Goal: Task Accomplishment & Management: Use online tool/utility

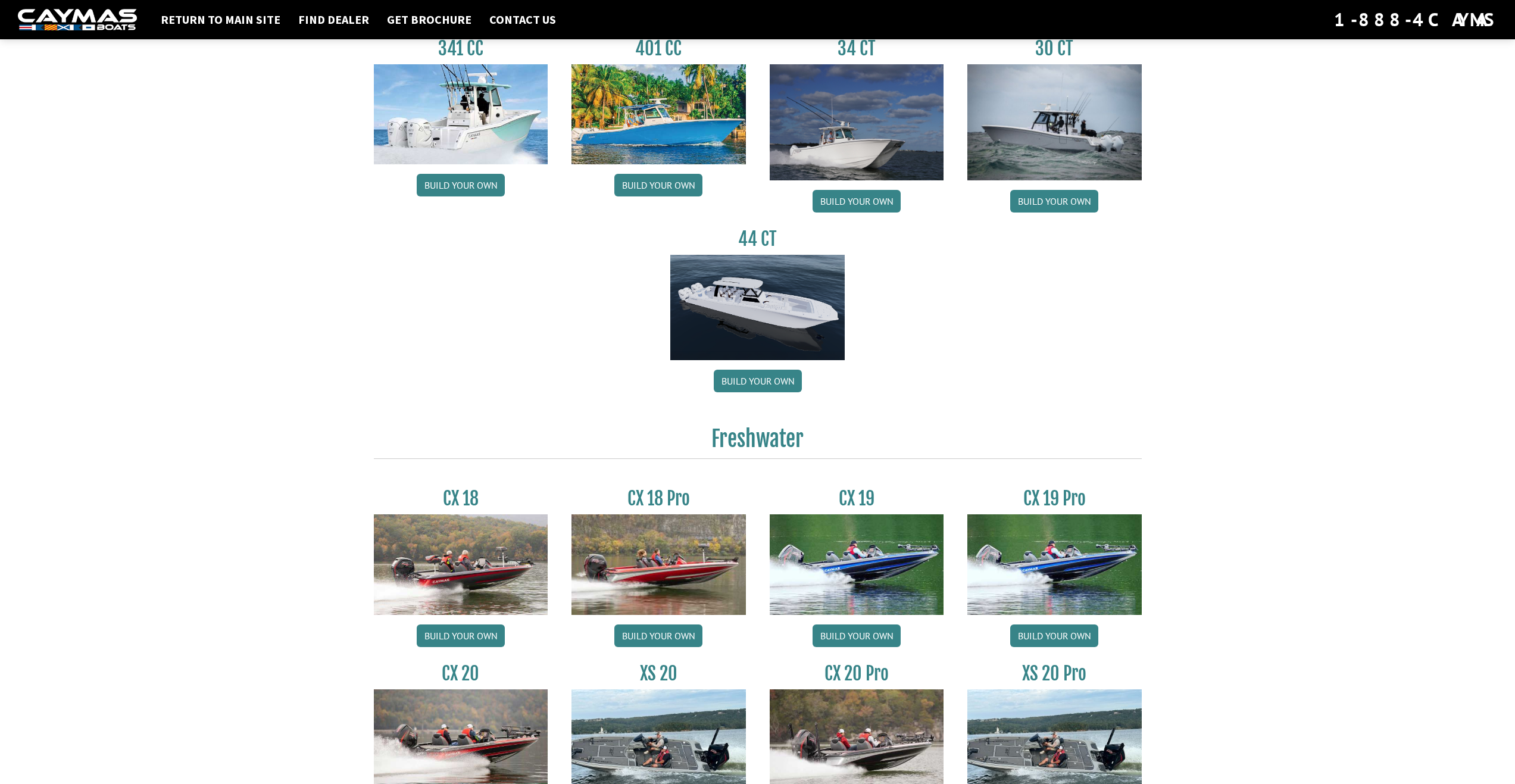
scroll to position [833, 0]
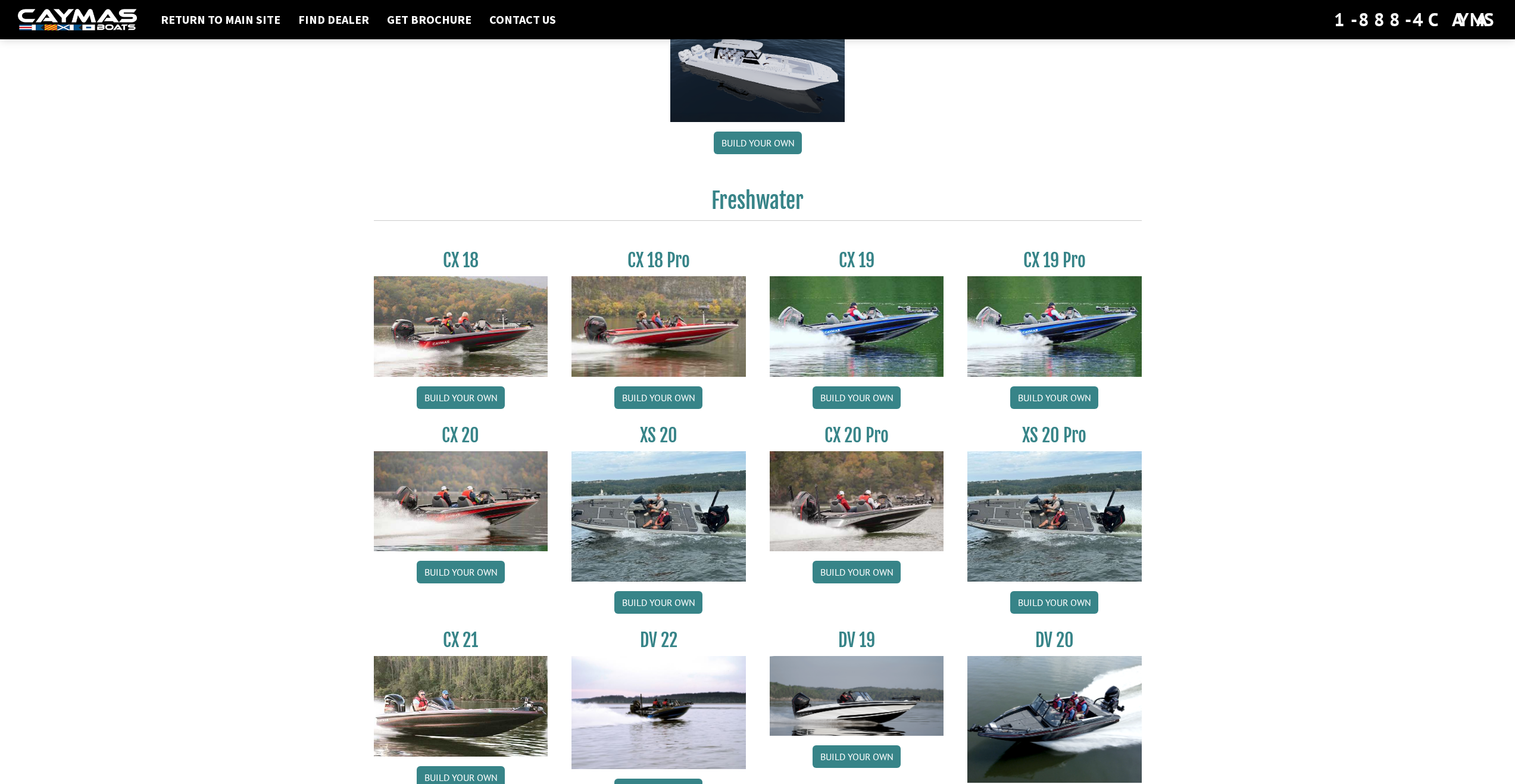
click at [841, 518] on img at bounding box center [857, 501] width 175 height 100
click at [844, 578] on link "Build your own" at bounding box center [856, 571] width 88 height 22
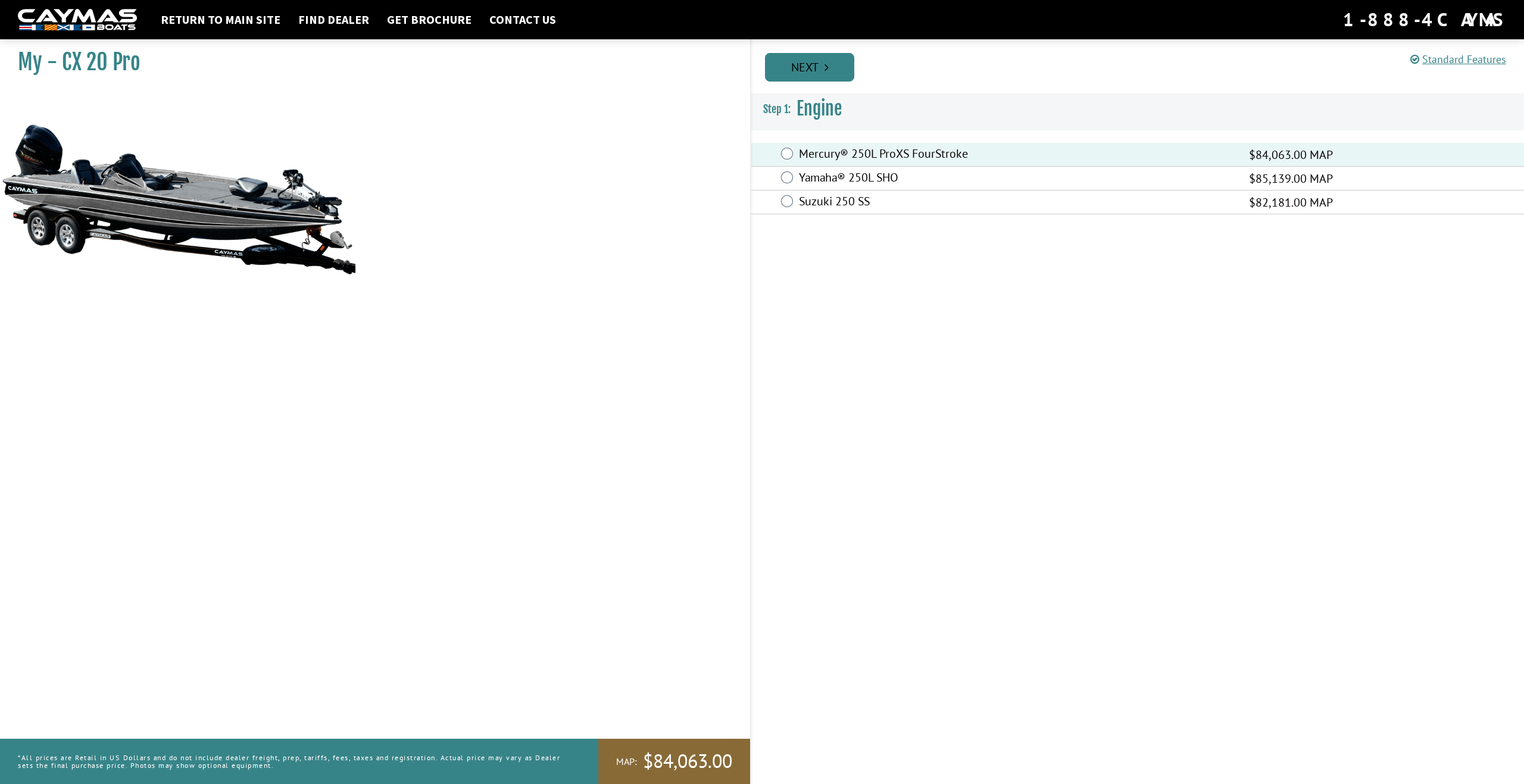
click at [796, 72] on link "Next" at bounding box center [809, 67] width 89 height 29
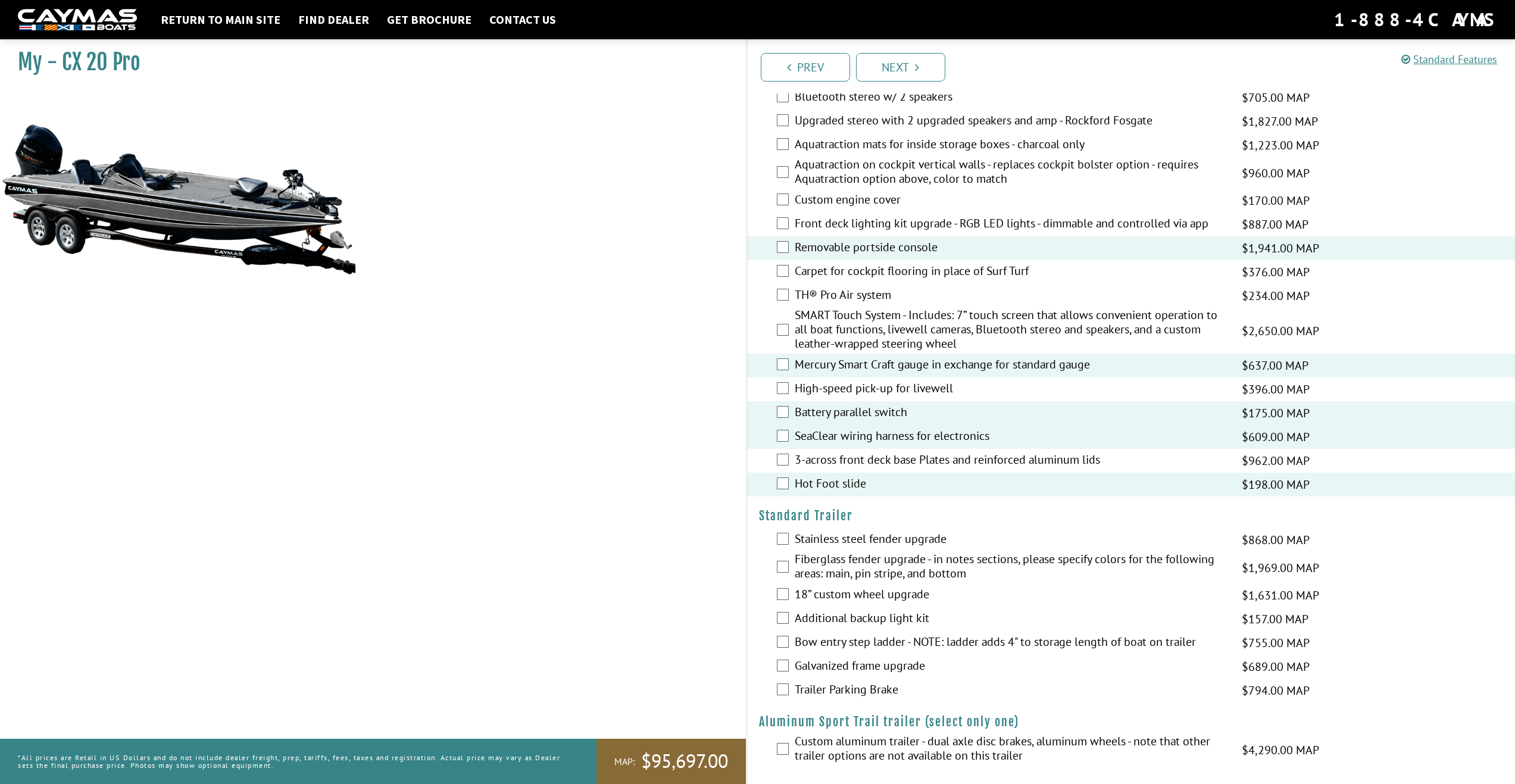
scroll to position [1373, 0]
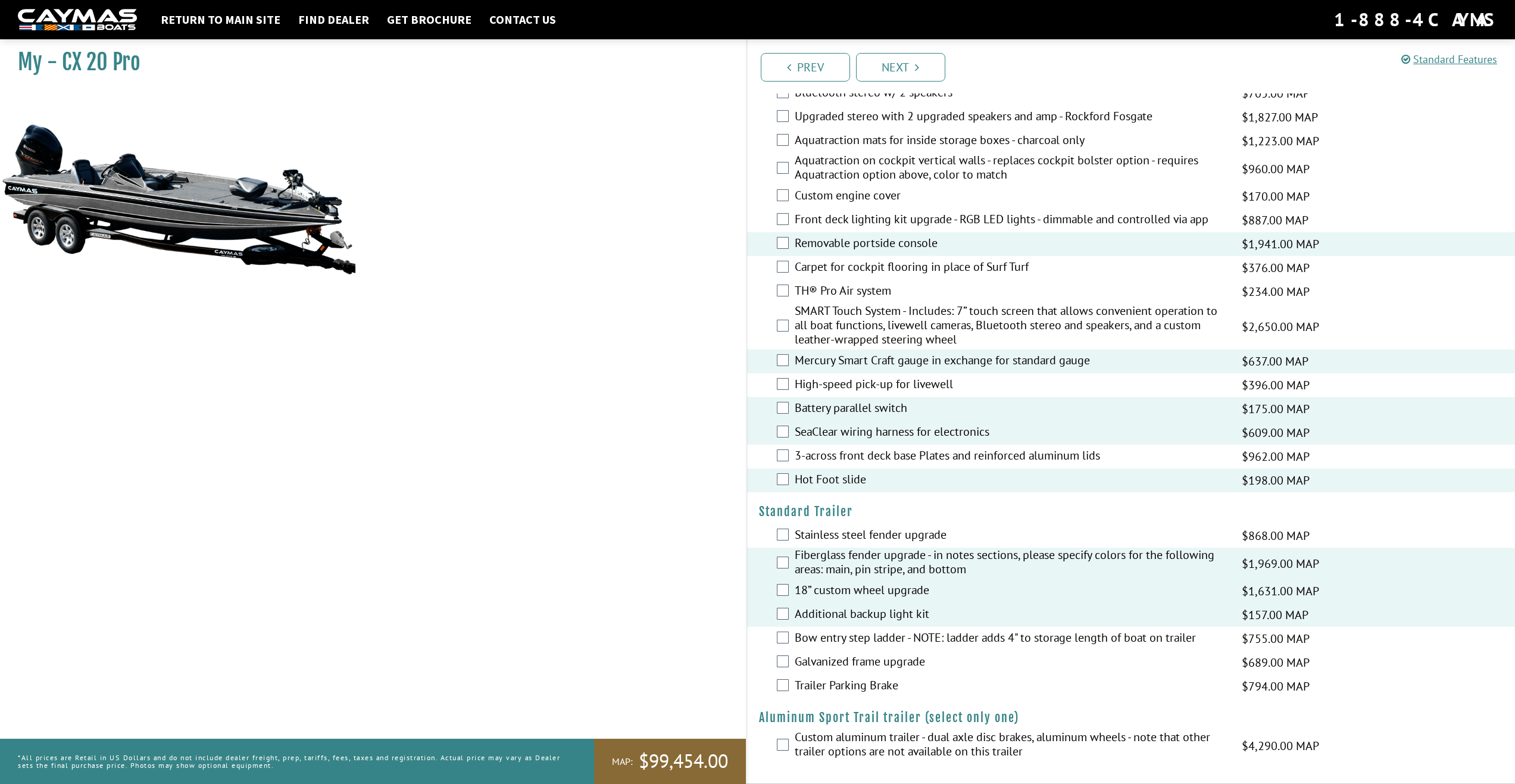
click at [898, 664] on label "Galvanized frame upgrade" at bounding box center [1011, 662] width 432 height 17
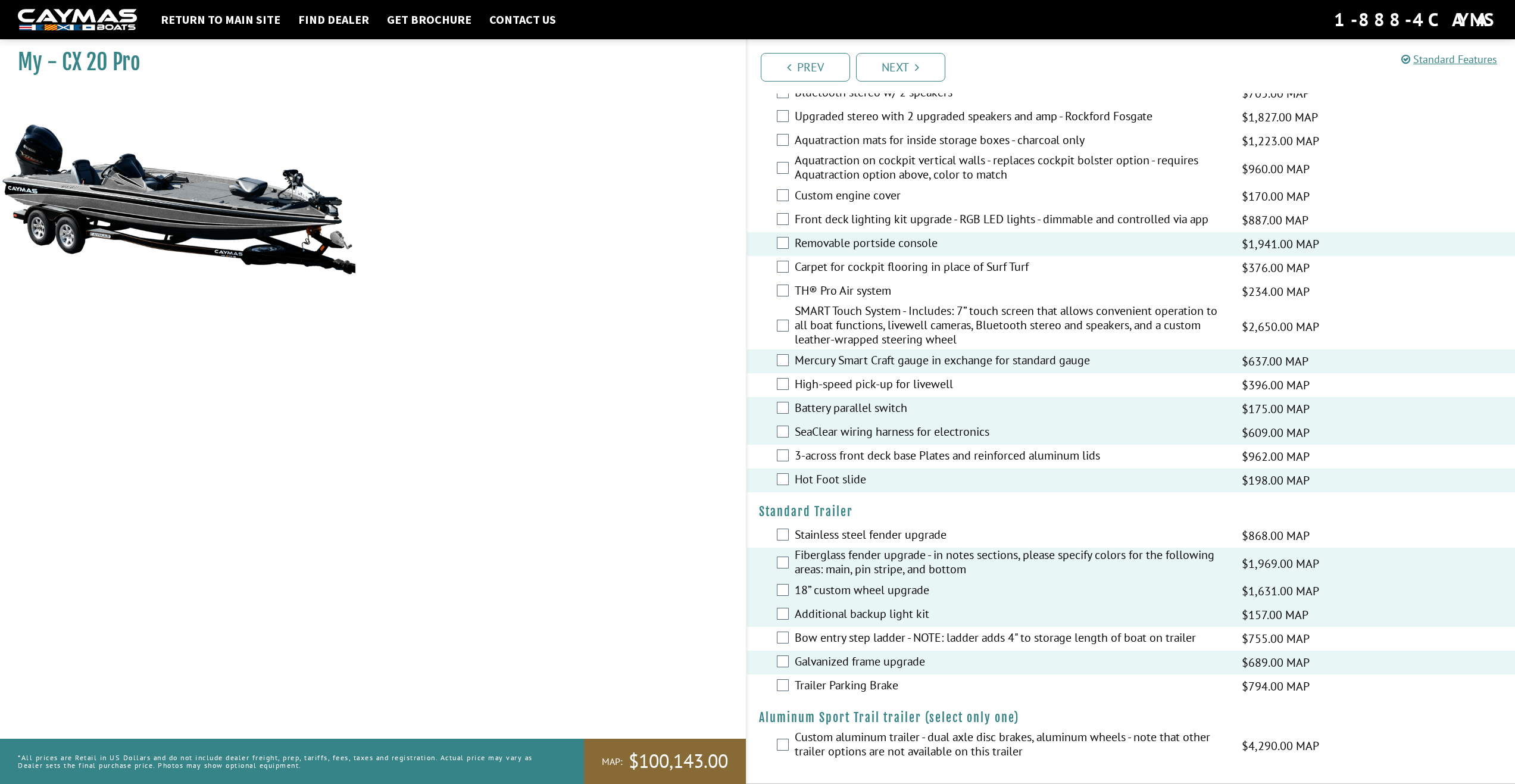
click at [837, 685] on label "Trailer Parking Brake" at bounding box center [1011, 686] width 432 height 17
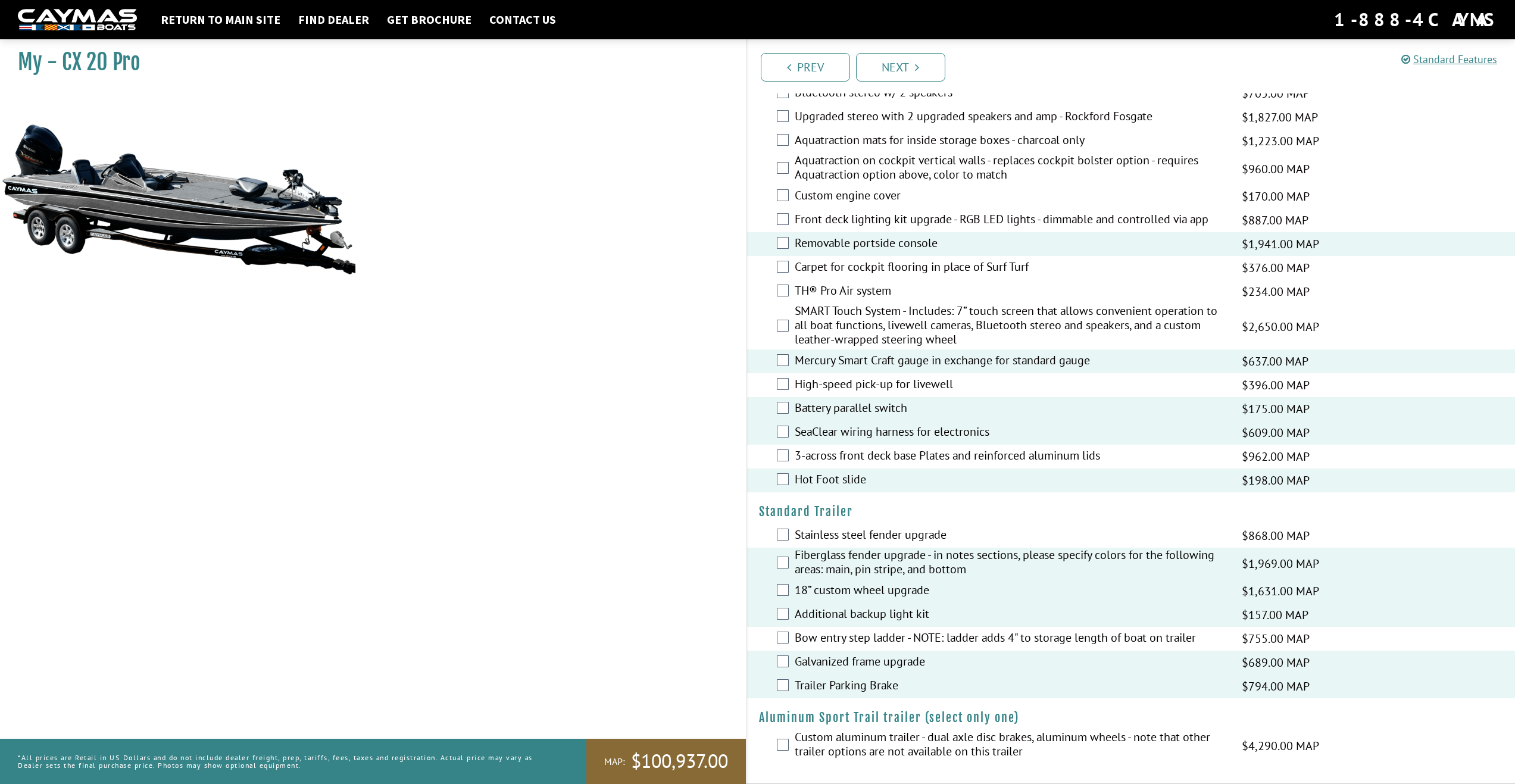
click at [850, 682] on label "Trailer Parking Brake" at bounding box center [1011, 686] width 432 height 17
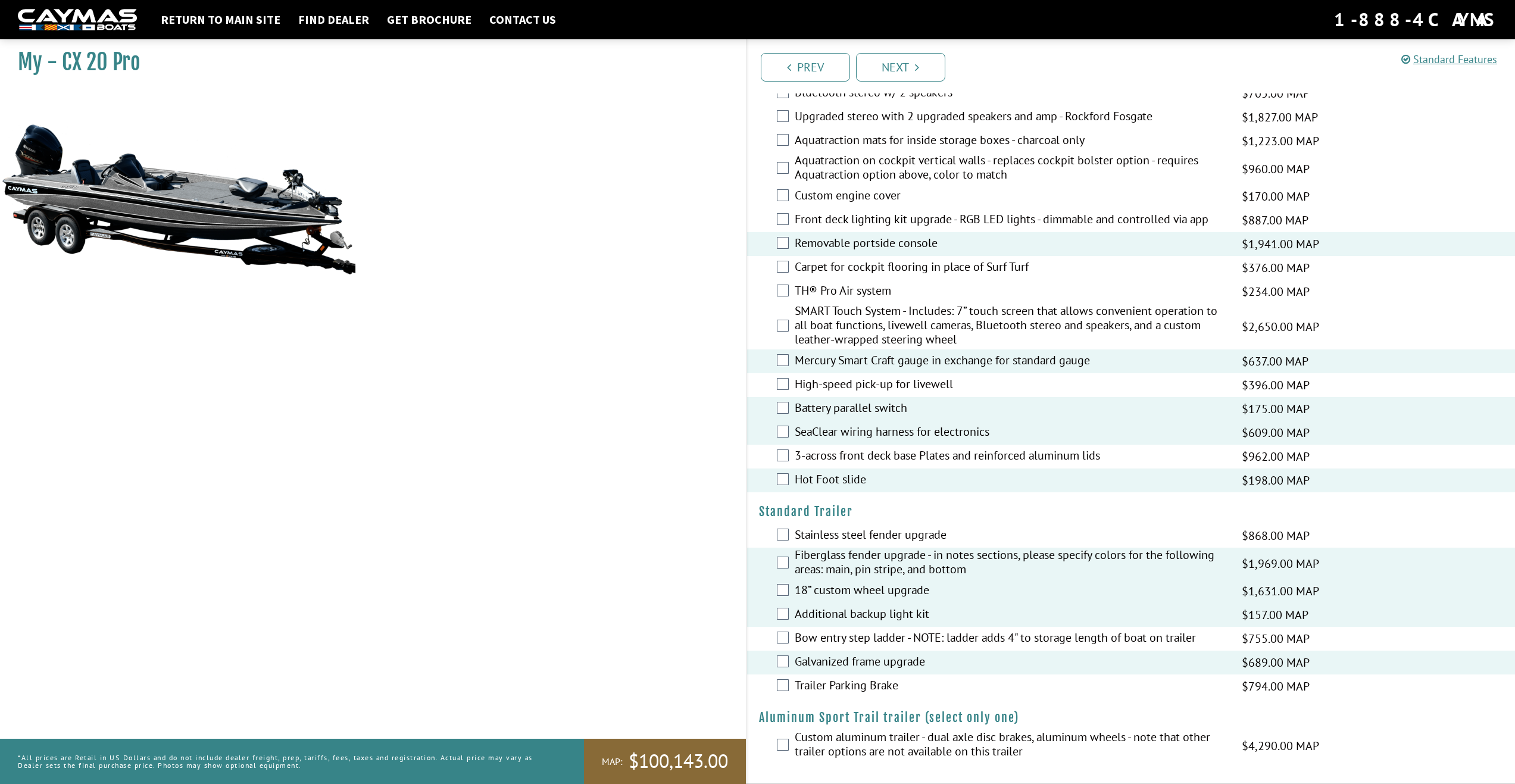
click at [843, 732] on label "Custom aluminum trailer - dual axle disc brakes, aluminum wheels - note that ot…" at bounding box center [1011, 745] width 432 height 31
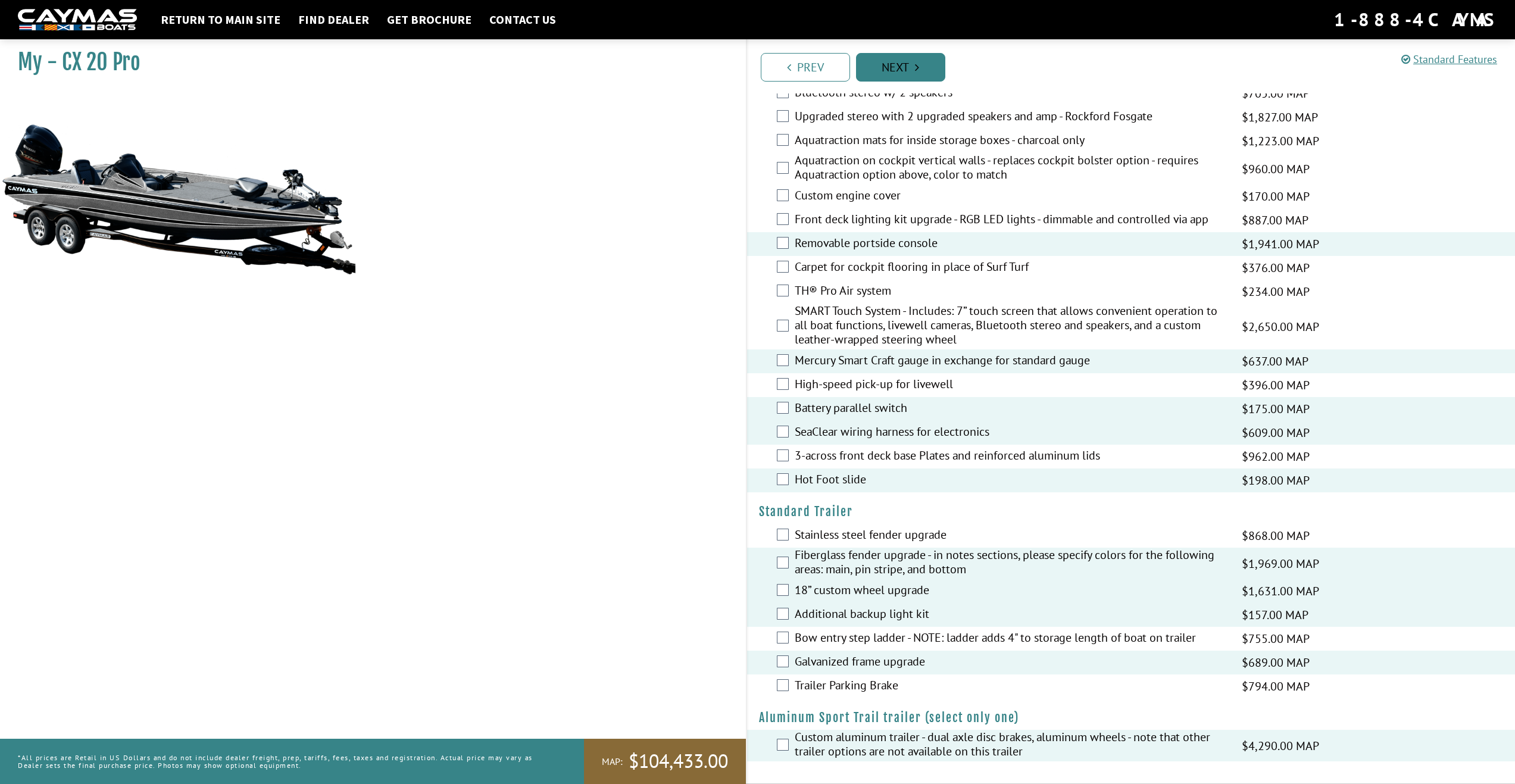
click at [912, 67] on link "Next" at bounding box center [900, 67] width 89 height 29
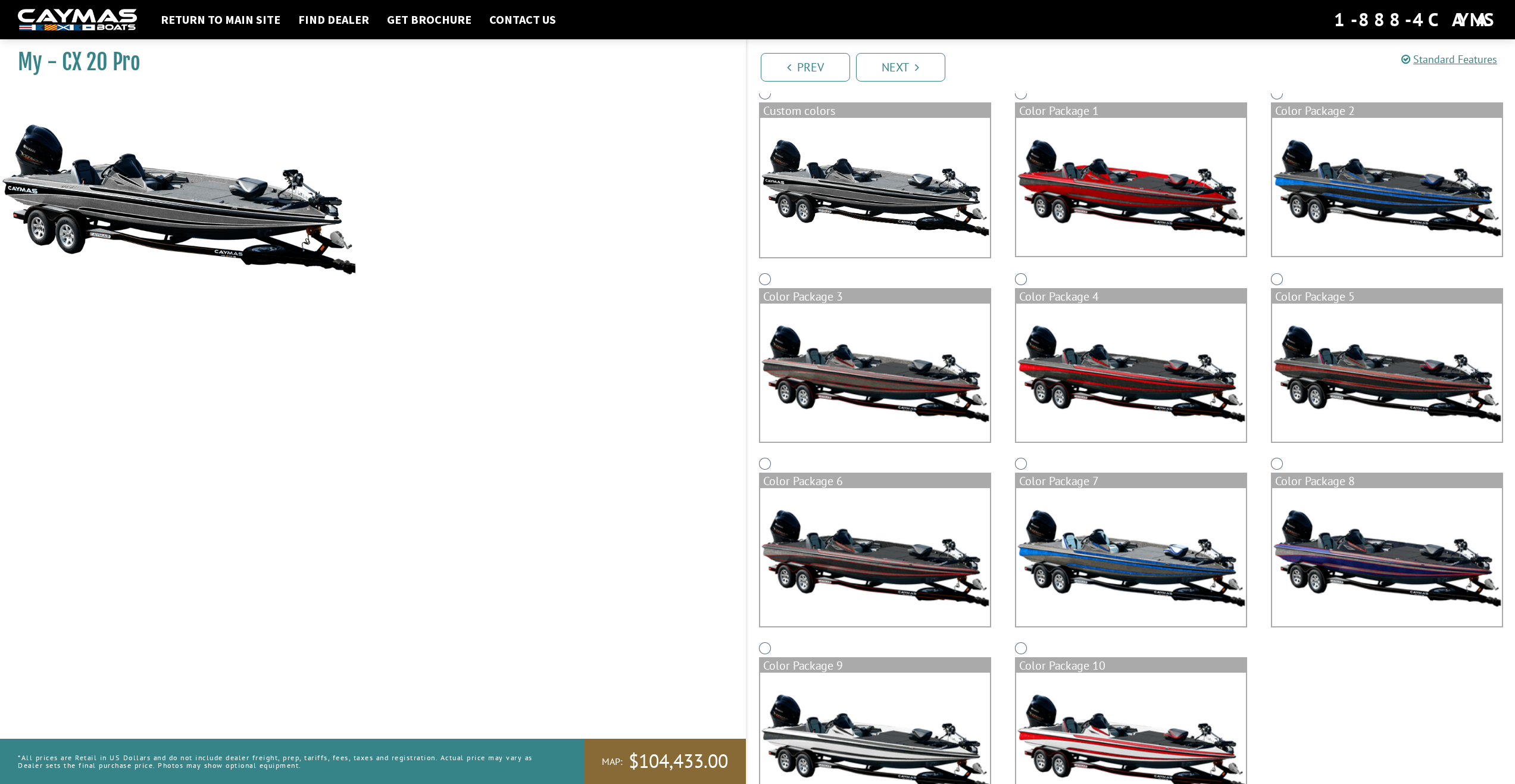
scroll to position [102, 0]
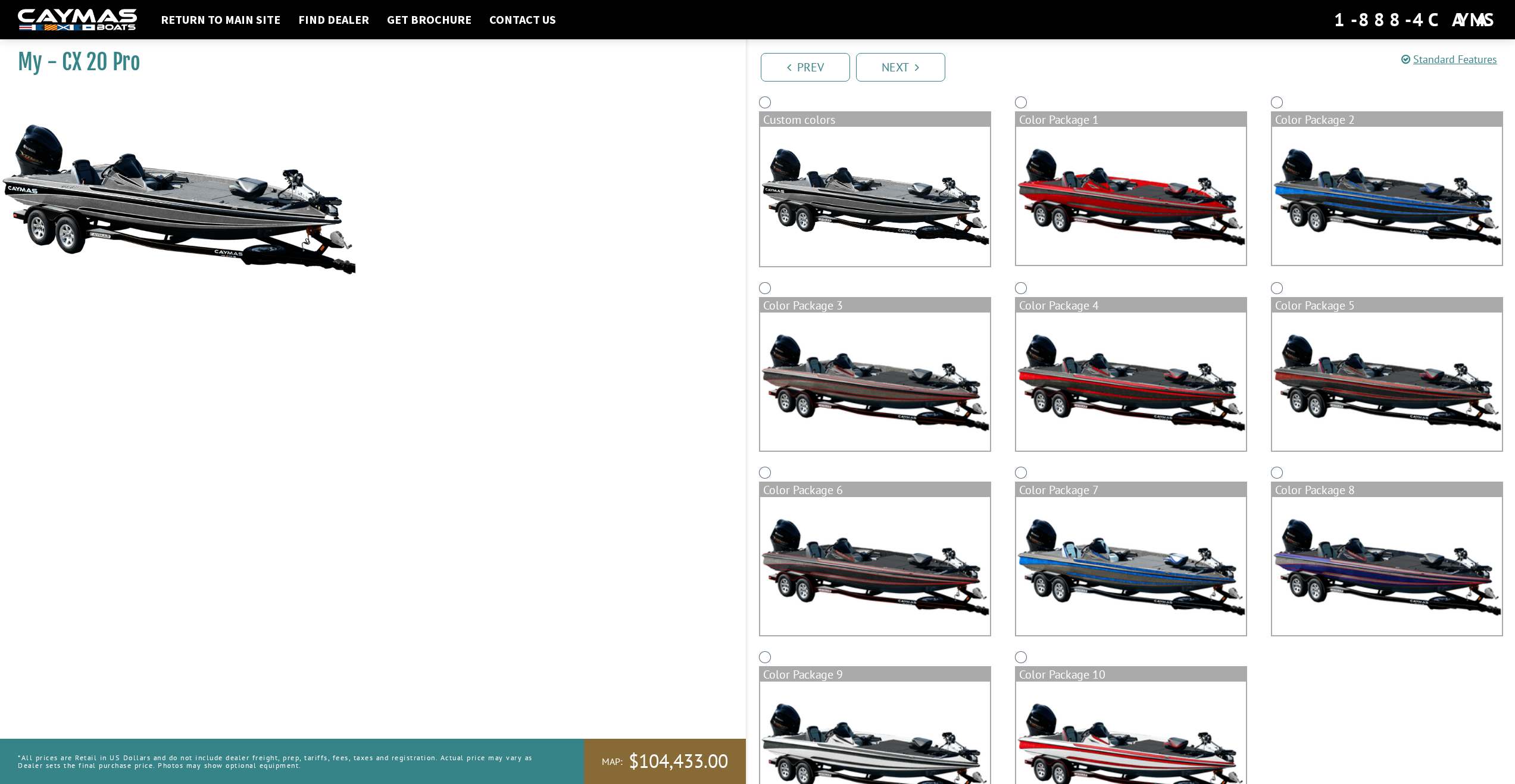
click at [861, 209] on img at bounding box center [875, 196] width 230 height 139
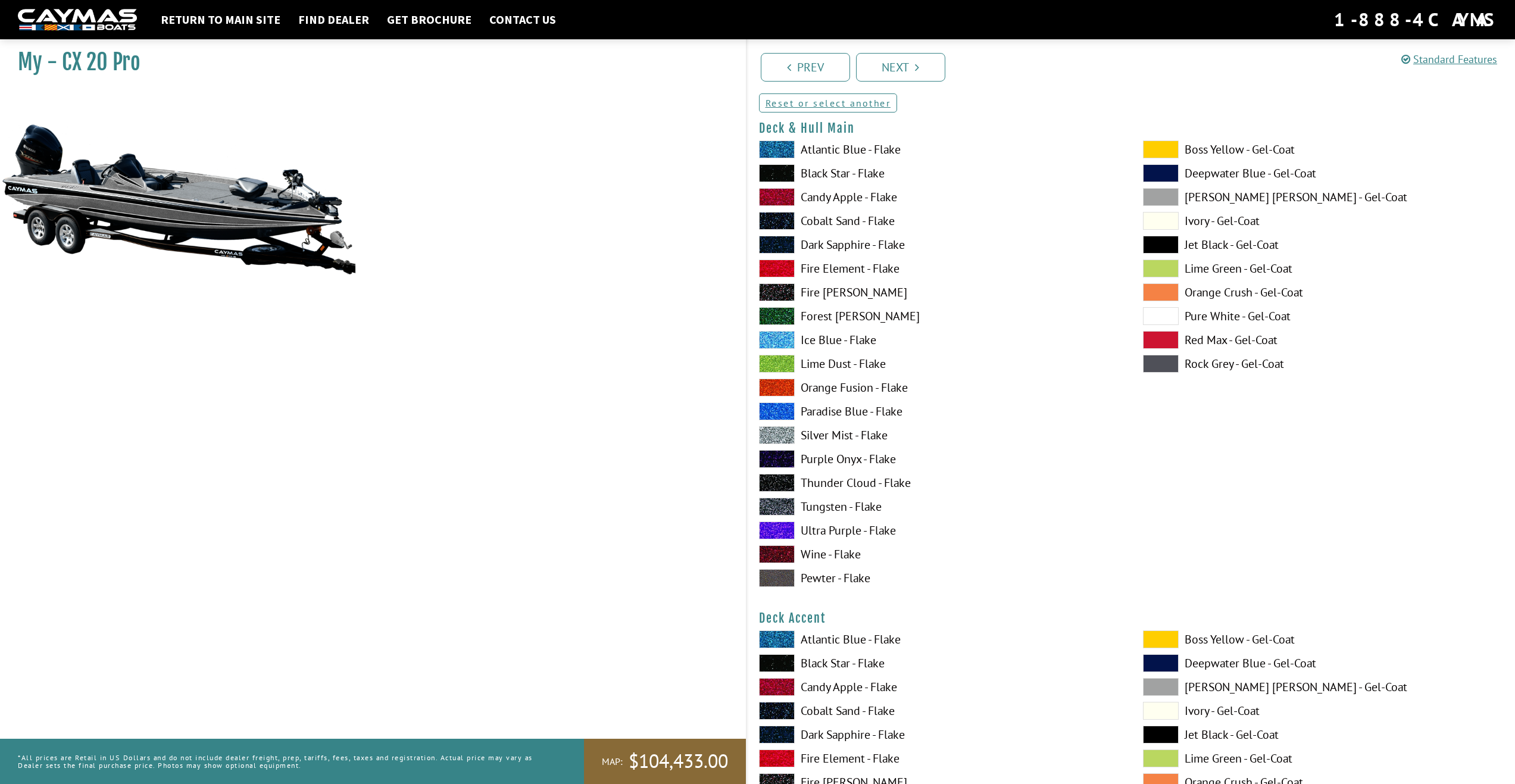
click at [777, 507] on span at bounding box center [777, 507] width 35 height 18
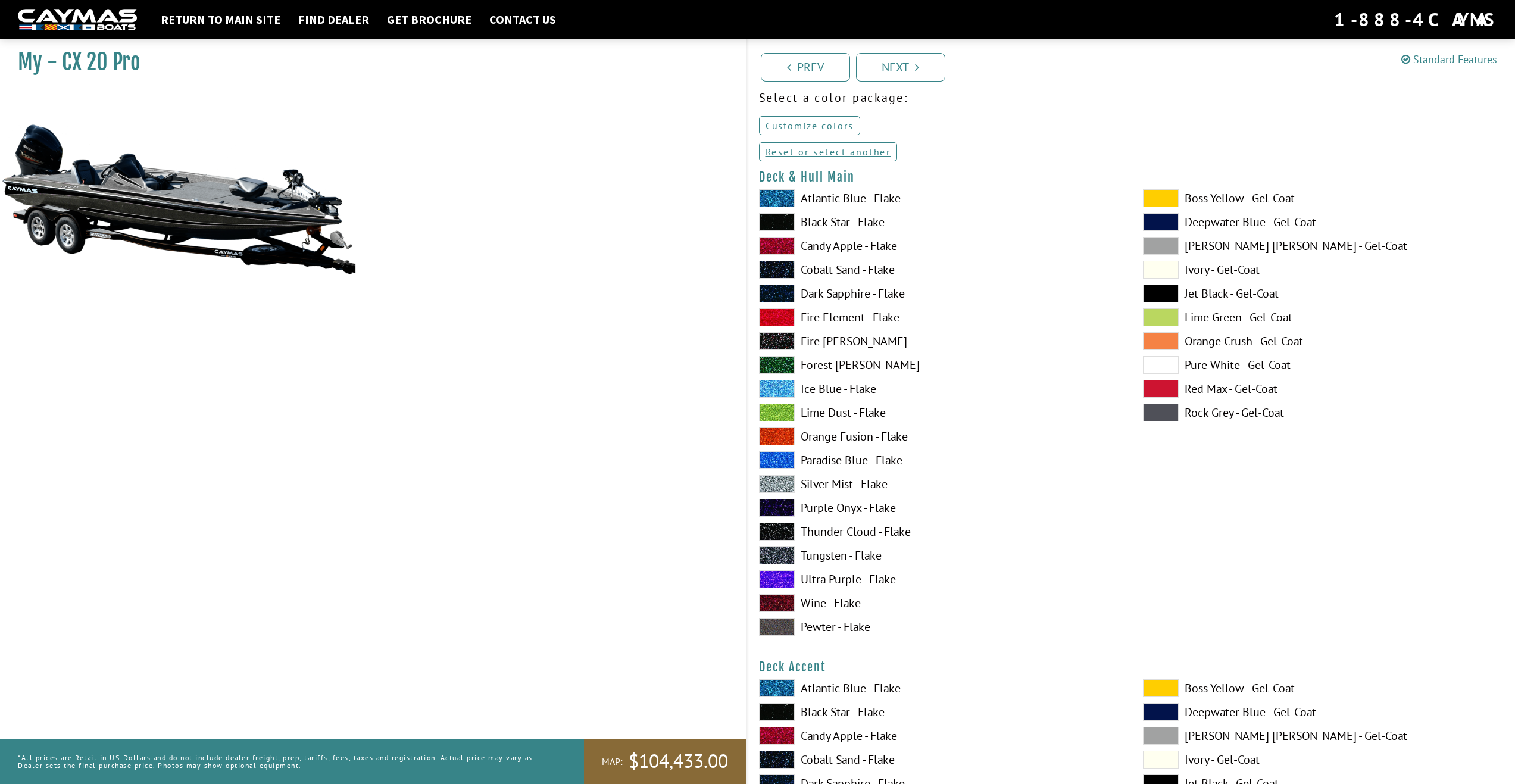
scroll to position [0, 0]
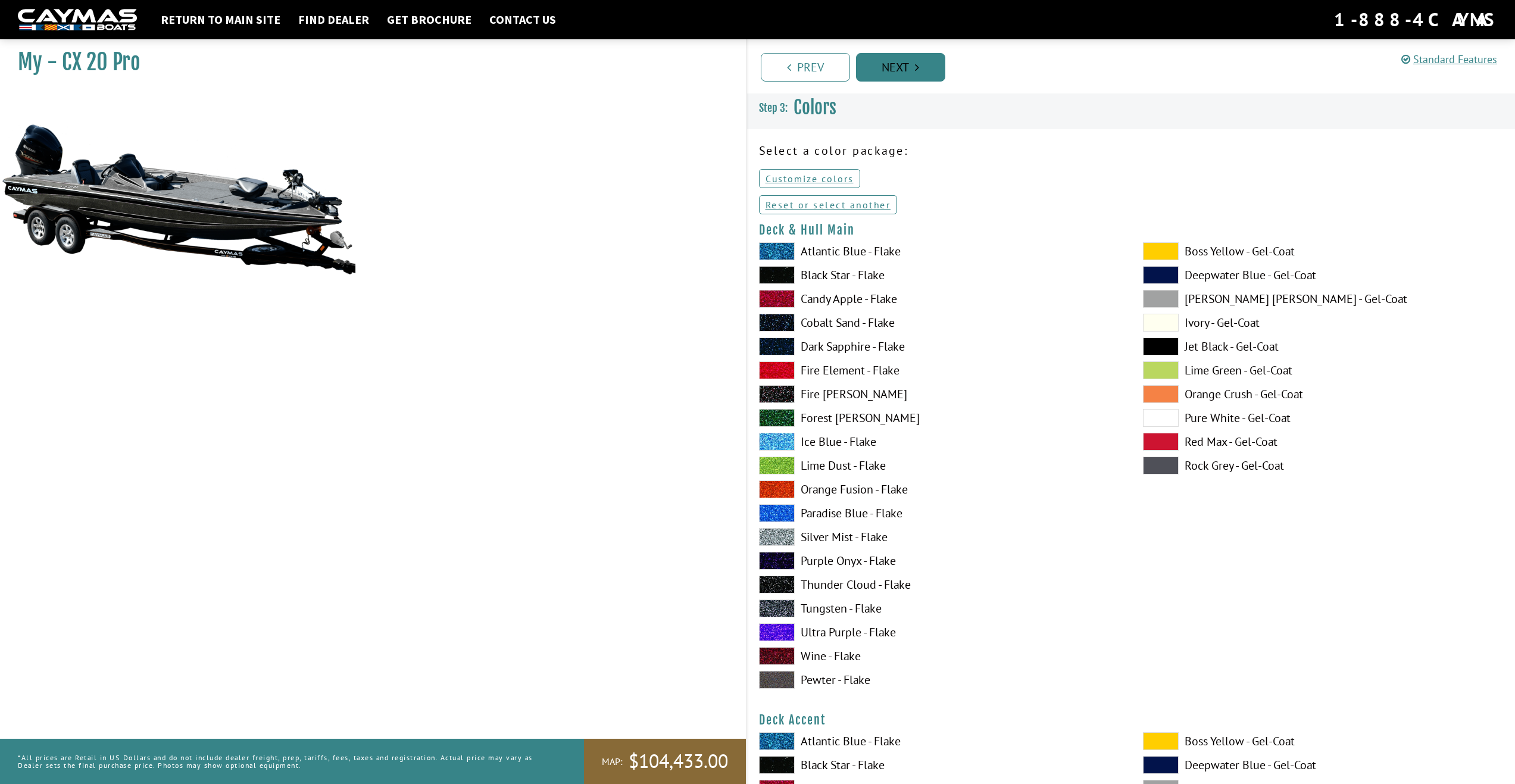
click at [884, 69] on link "Next" at bounding box center [900, 67] width 89 height 29
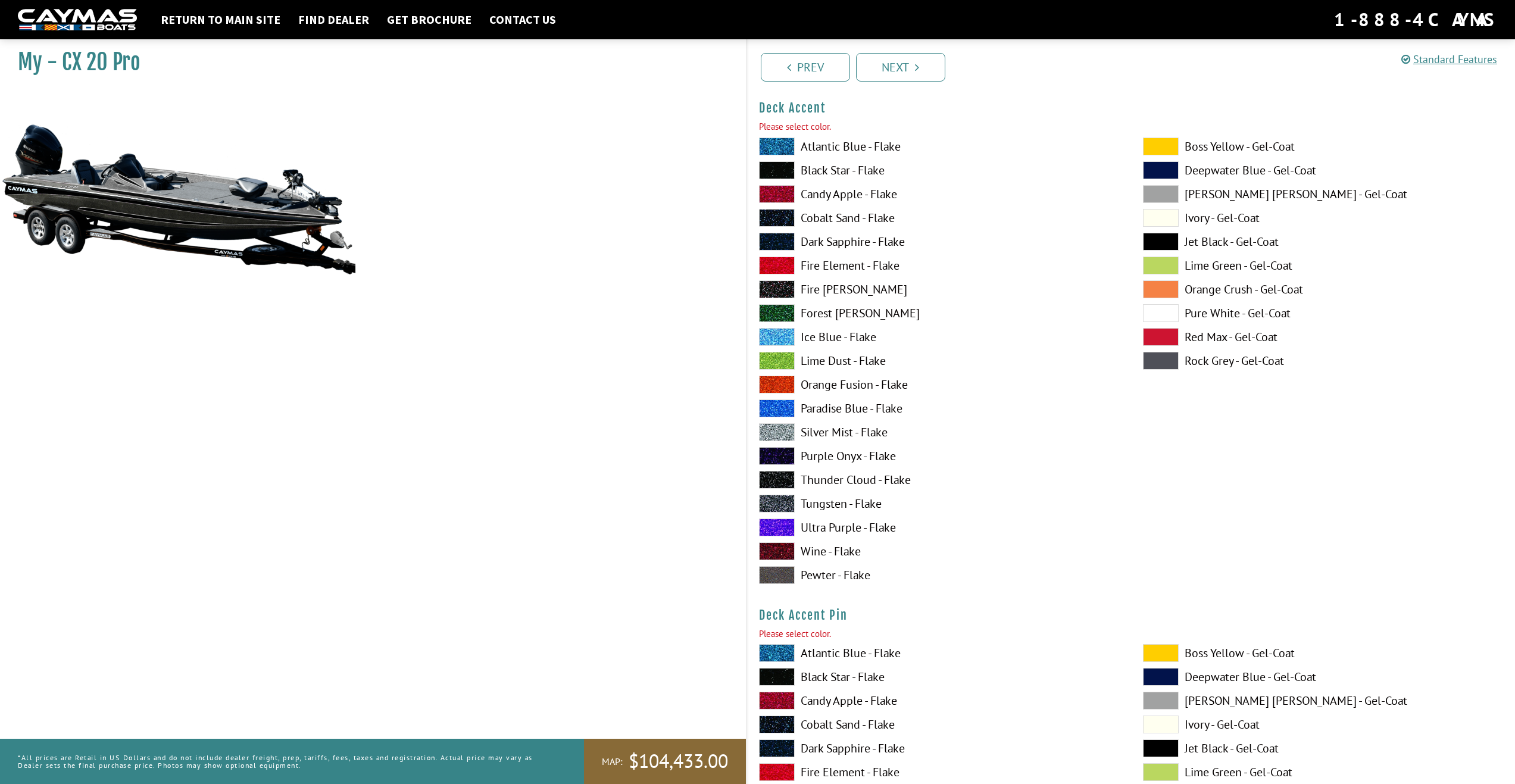
scroll to position [613, 0]
click at [774, 170] on span at bounding box center [777, 169] width 35 height 18
click at [907, 70] on link "Next" at bounding box center [900, 67] width 89 height 29
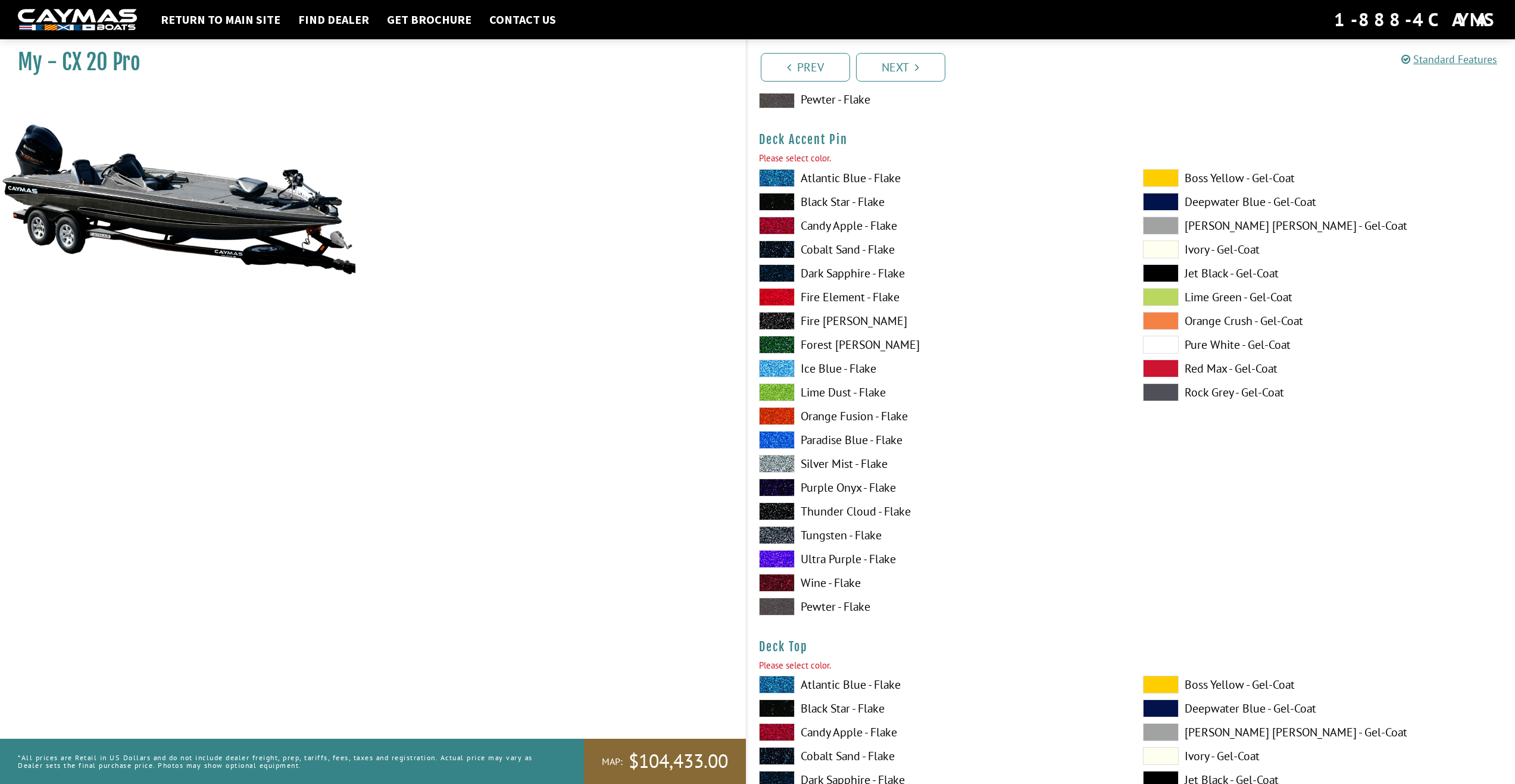
scroll to position [1103, 0]
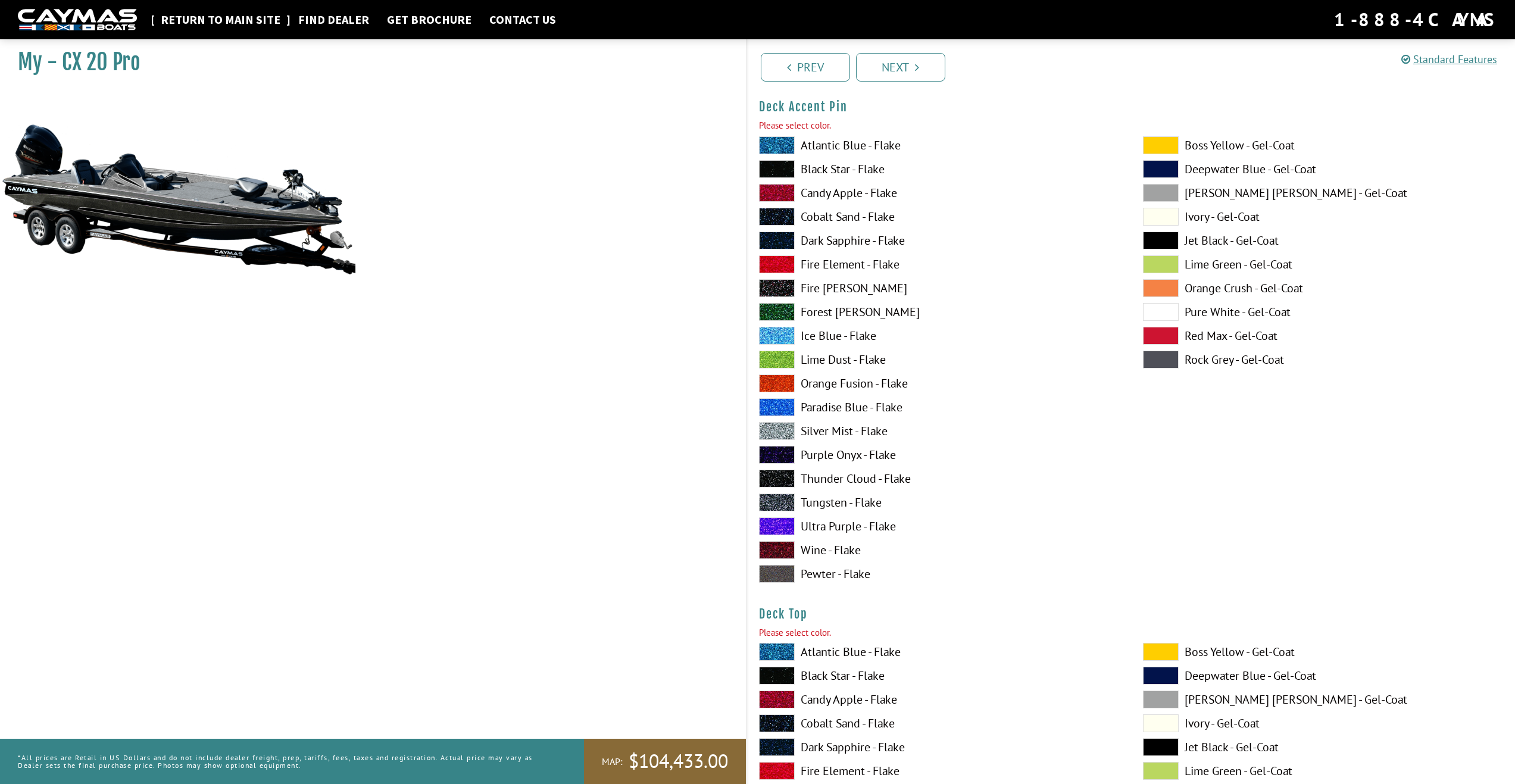
click at [227, 20] on link "Return to main site" at bounding box center [220, 19] width 132 height 16
